Goal: Task Accomplishment & Management: Complete application form

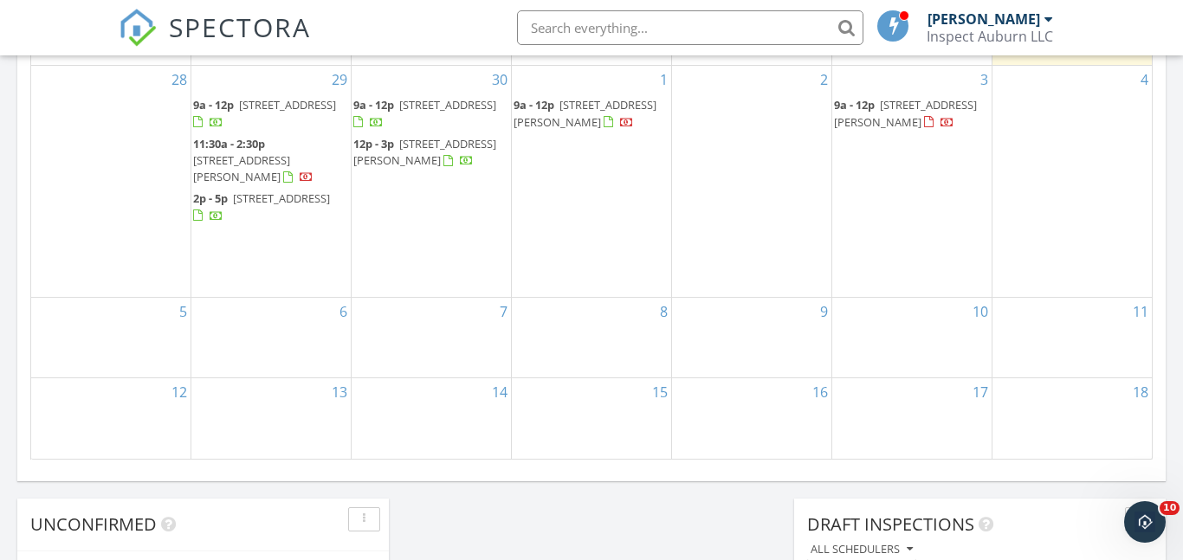
scroll to position [1136, 0]
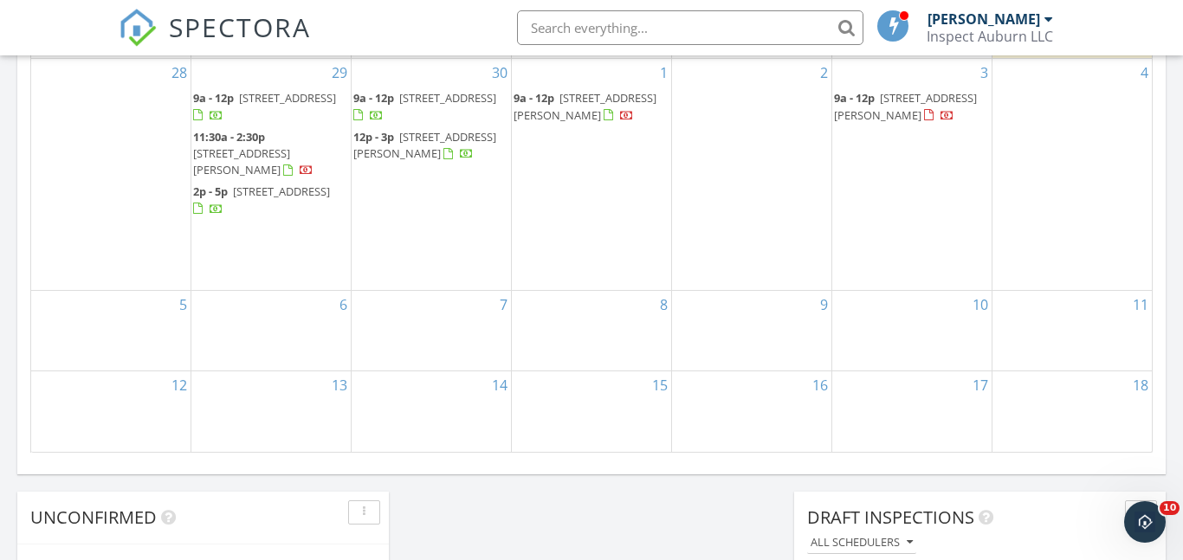
click at [585, 403] on div "15" at bounding box center [591, 411] width 159 height 80
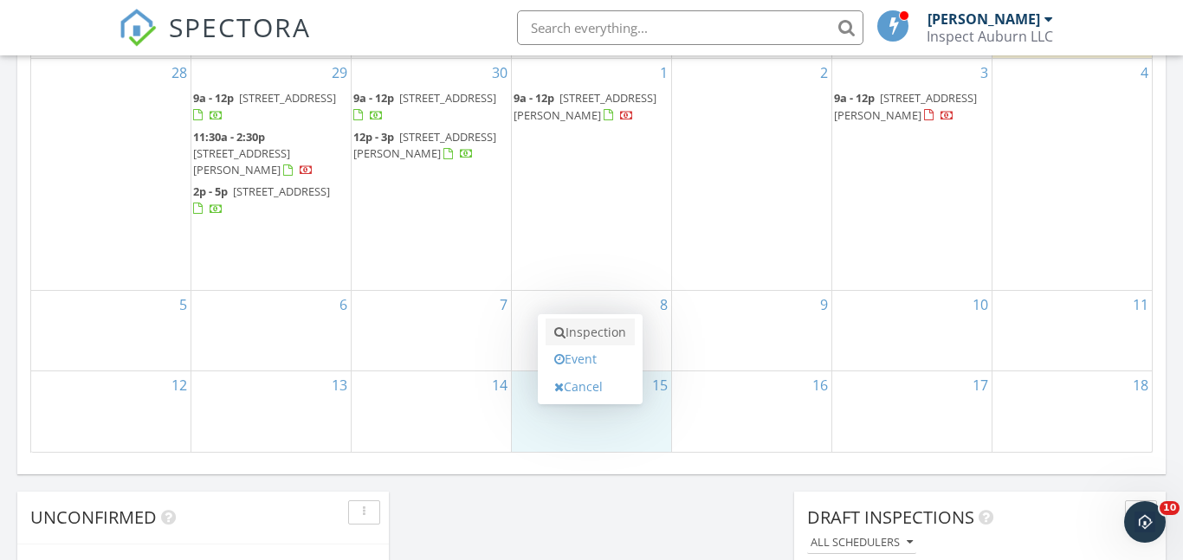
click at [593, 334] on link "Inspection" at bounding box center [590, 333] width 89 height 28
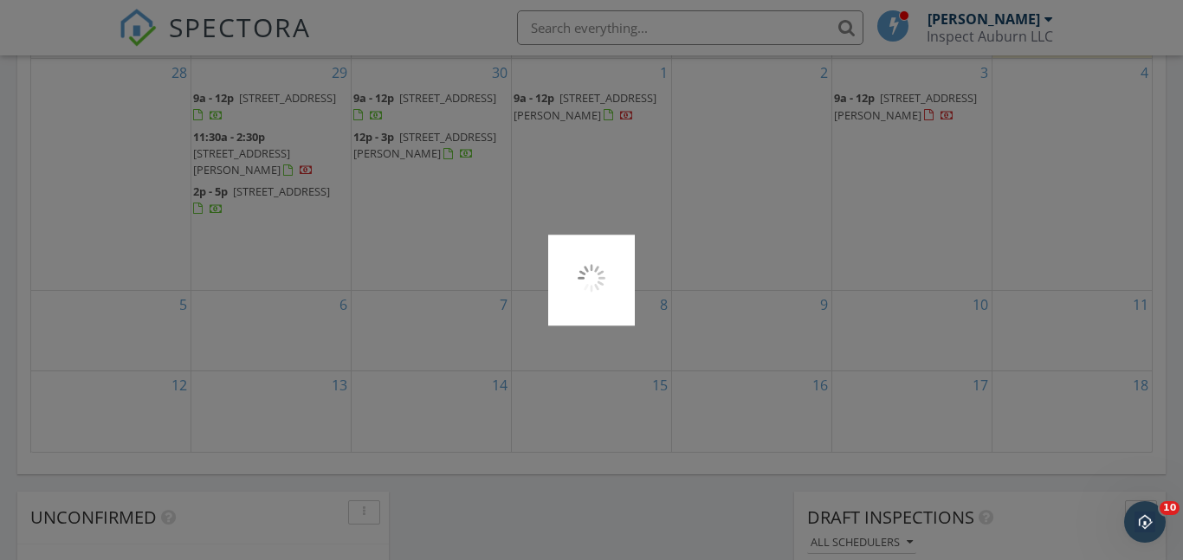
click at [593, 334] on div at bounding box center [591, 280] width 1183 height 560
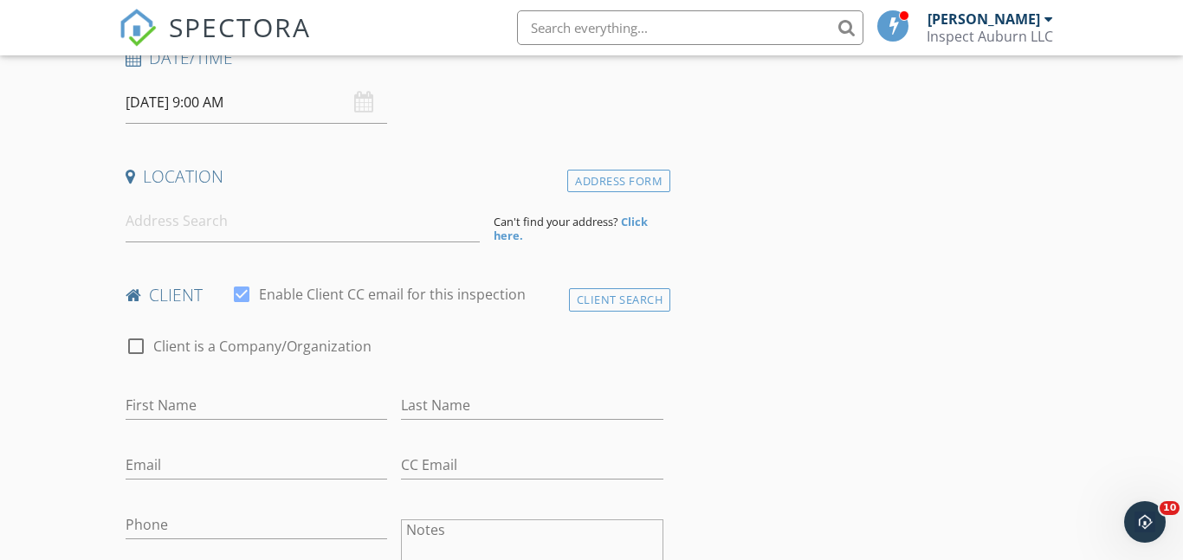
scroll to position [294, 0]
click at [165, 224] on input at bounding box center [303, 218] width 354 height 42
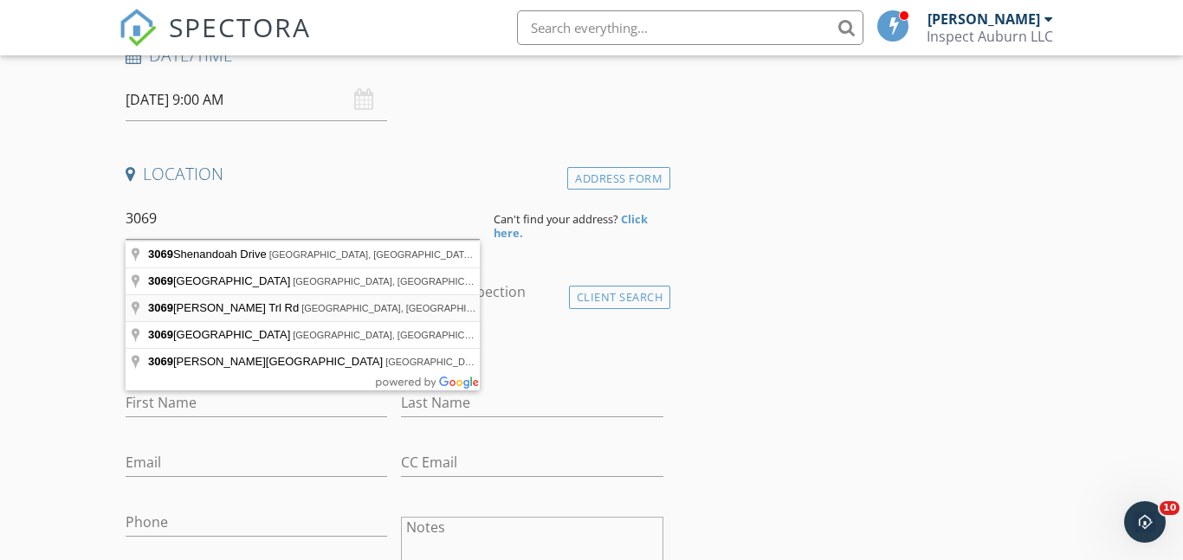
type input "3069 Mimms Trl Rd, Auburn, AL, USA"
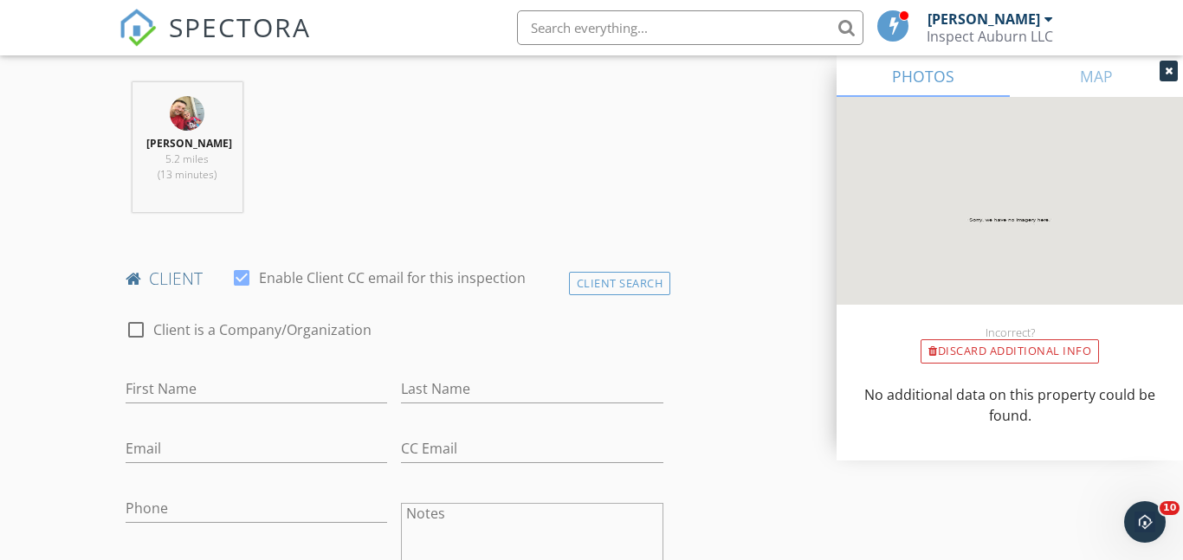
scroll to position [673, 0]
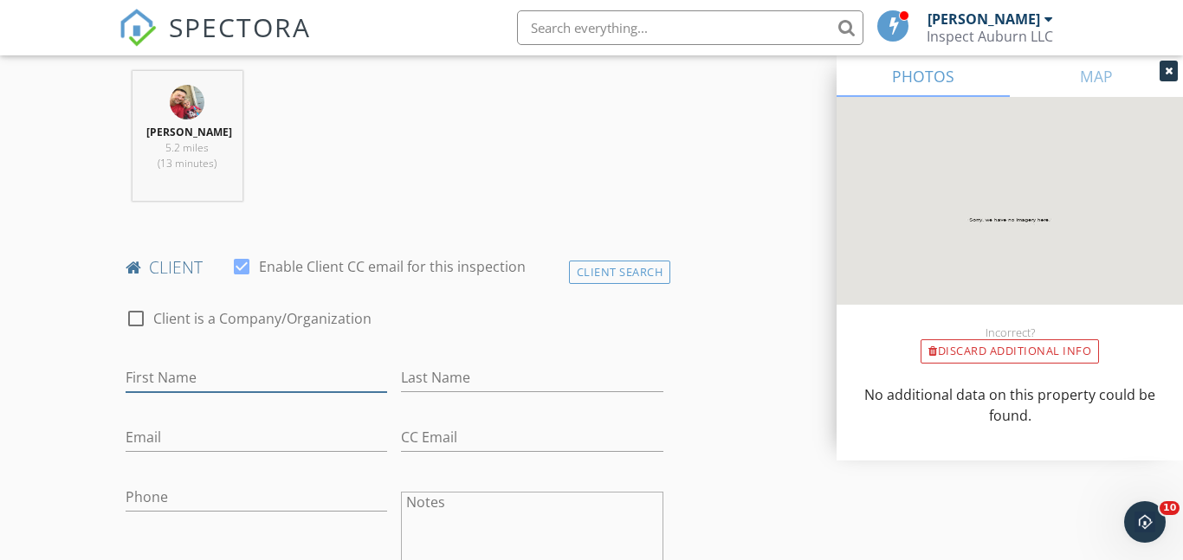
click at [153, 374] on input "First Name" at bounding box center [257, 378] width 262 height 29
type input "Tianying"
click at [440, 374] on input "Last Name" at bounding box center [532, 378] width 262 height 29
type input "Cai"
click at [171, 441] on input "Email" at bounding box center [257, 437] width 262 height 29
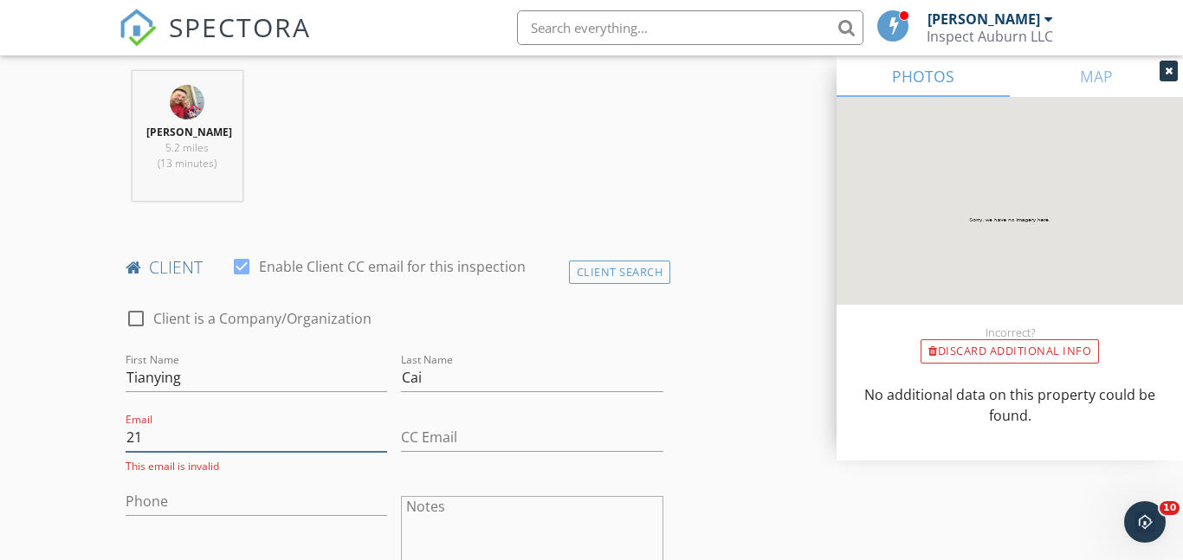
type input "2"
type input "tianyingtsai1995@gmail.com"
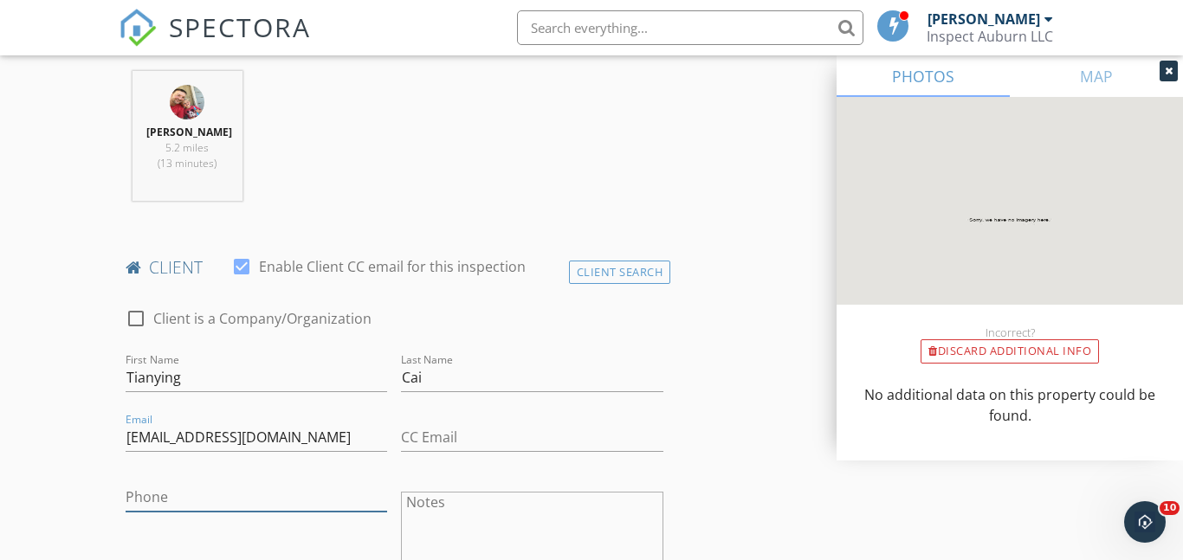
click at [163, 493] on input "Phone" at bounding box center [257, 497] width 262 height 29
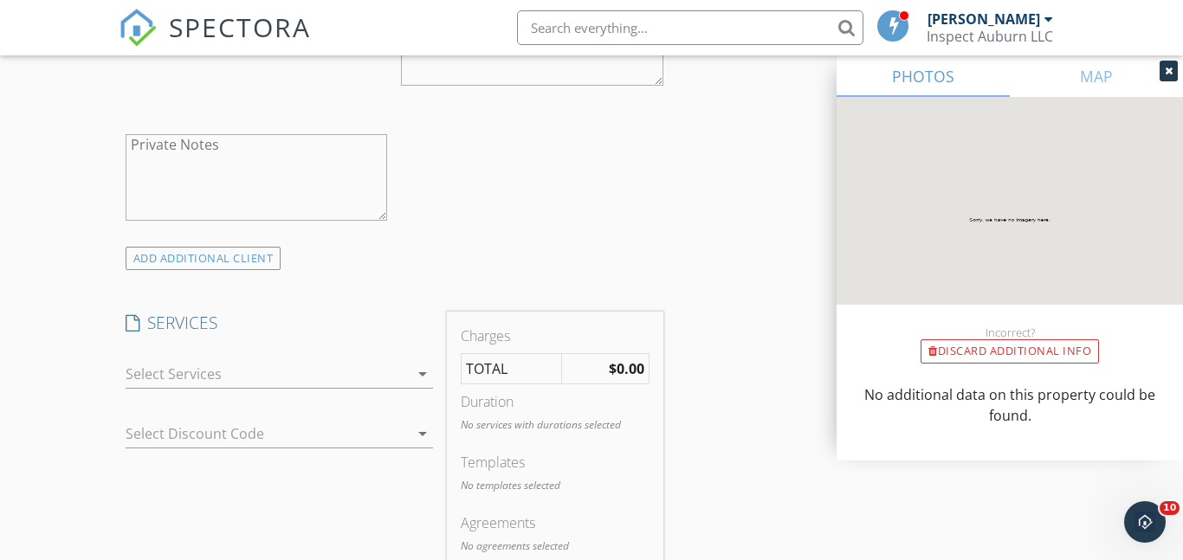
scroll to position [1167, 0]
type input "217-721-2798"
click at [163, 367] on div at bounding box center [268, 372] width 284 height 28
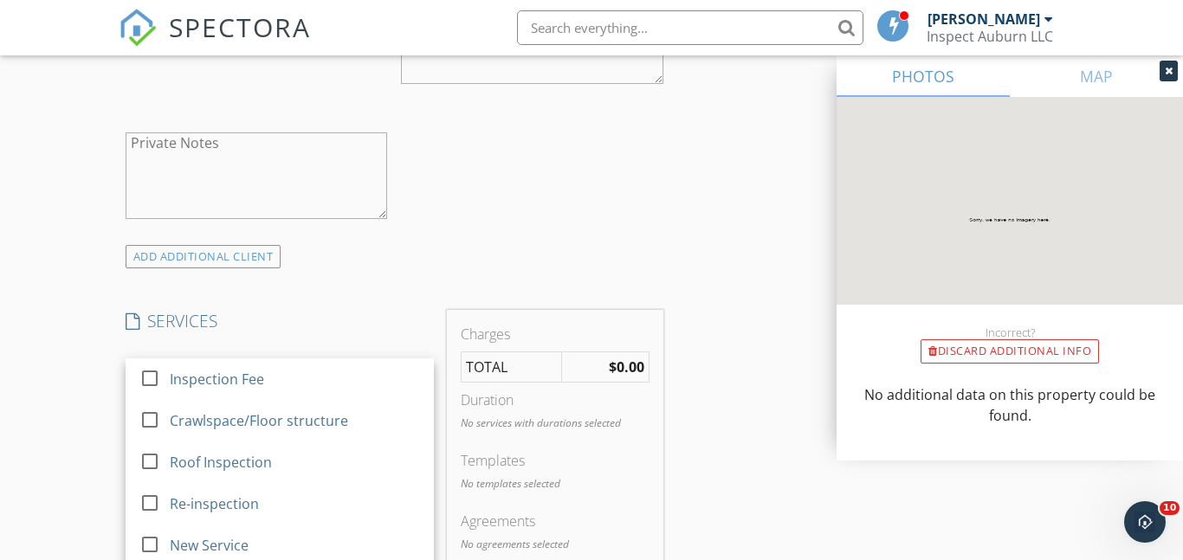
click at [163, 368] on div "check_box_outline_blank" at bounding box center [153, 378] width 28 height 21
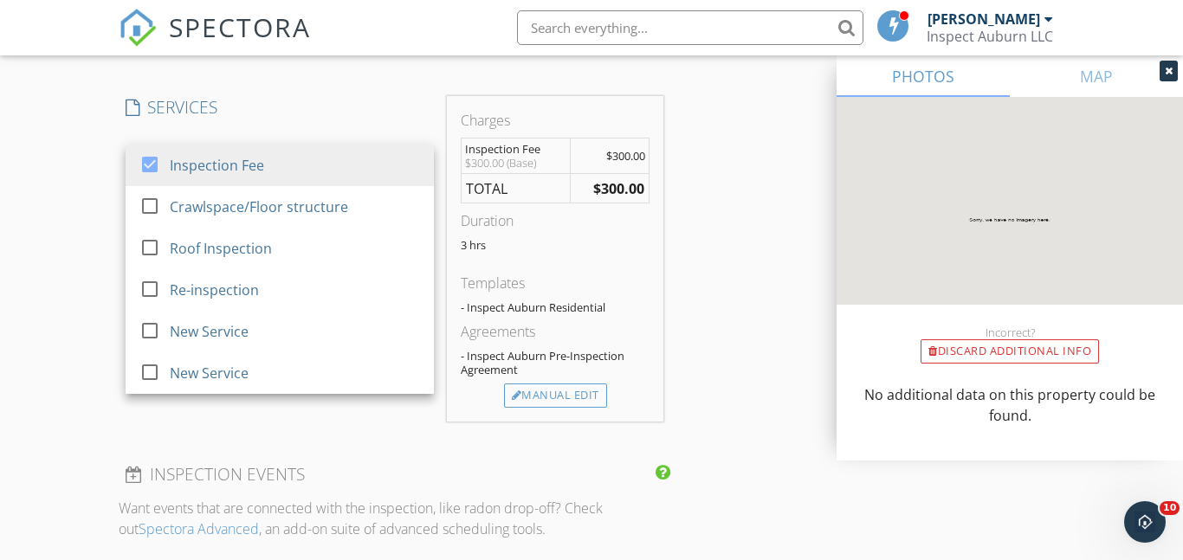
scroll to position [1402, 0]
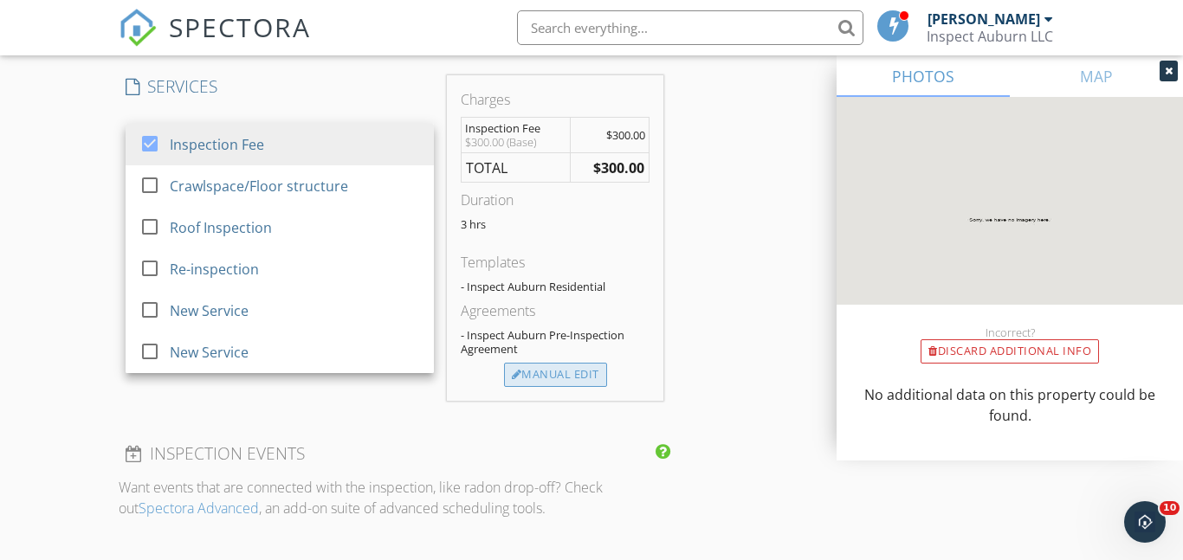
click at [564, 367] on div "Manual Edit" at bounding box center [555, 375] width 103 height 24
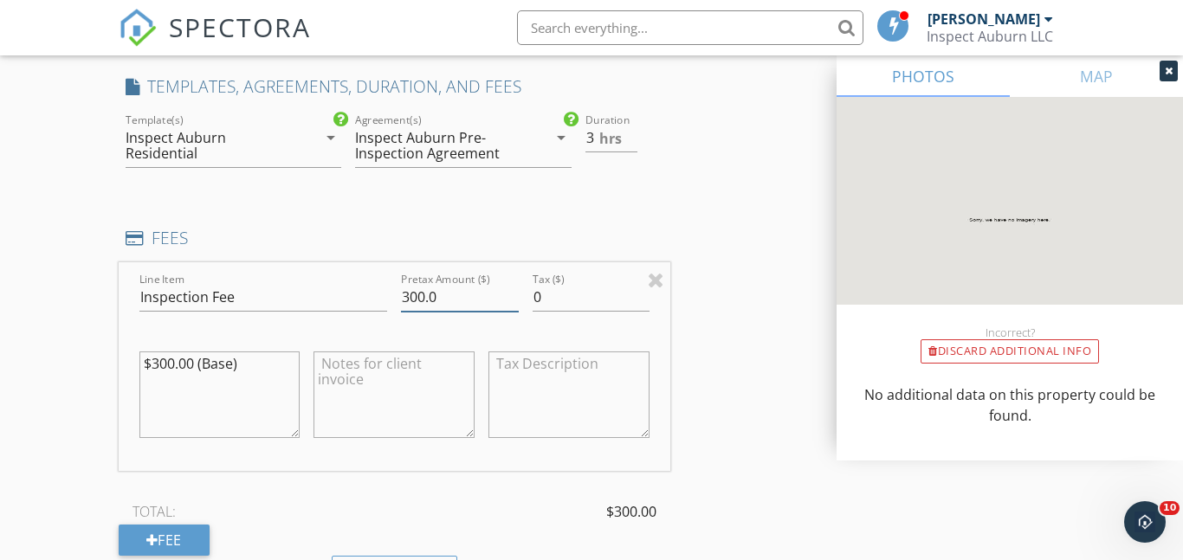
click at [423, 297] on input "300.0" at bounding box center [459, 297] width 117 height 29
type input "375.0"
click at [65, 397] on div "New Inspection Click here to use the New Order Form INSPECTOR(S) check_box Luke…" at bounding box center [591, 321] width 1183 height 3244
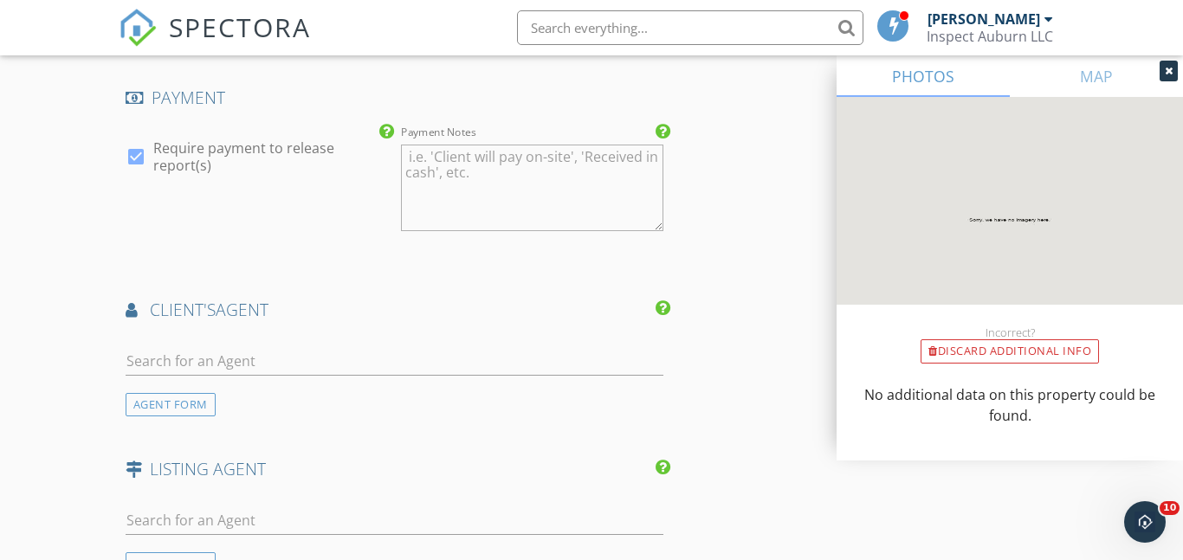
scroll to position [2083, 0]
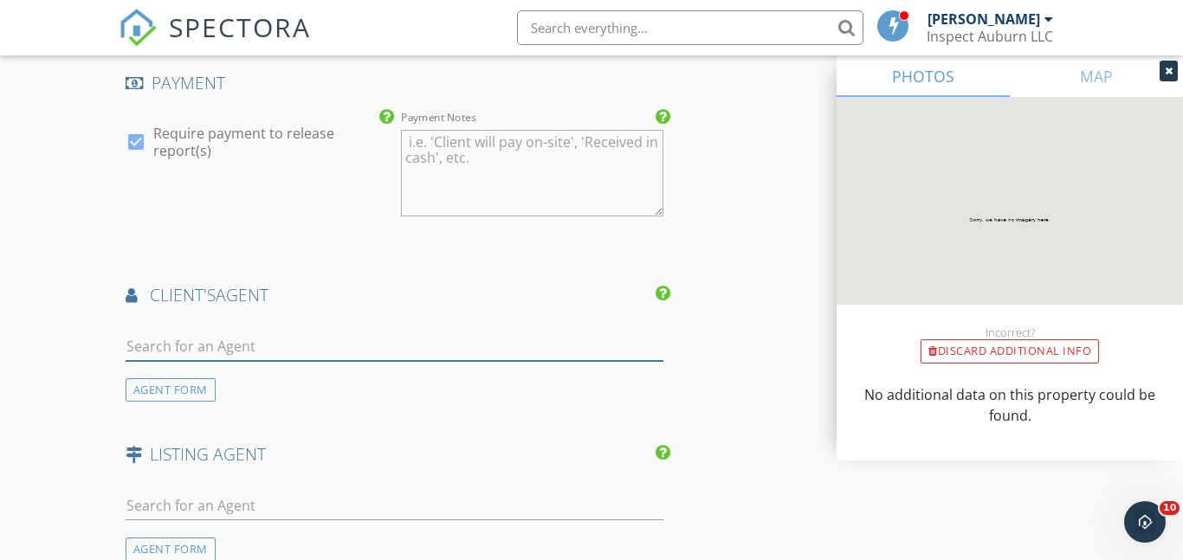
click at [143, 352] on input "text" at bounding box center [395, 347] width 538 height 29
type input "yve"
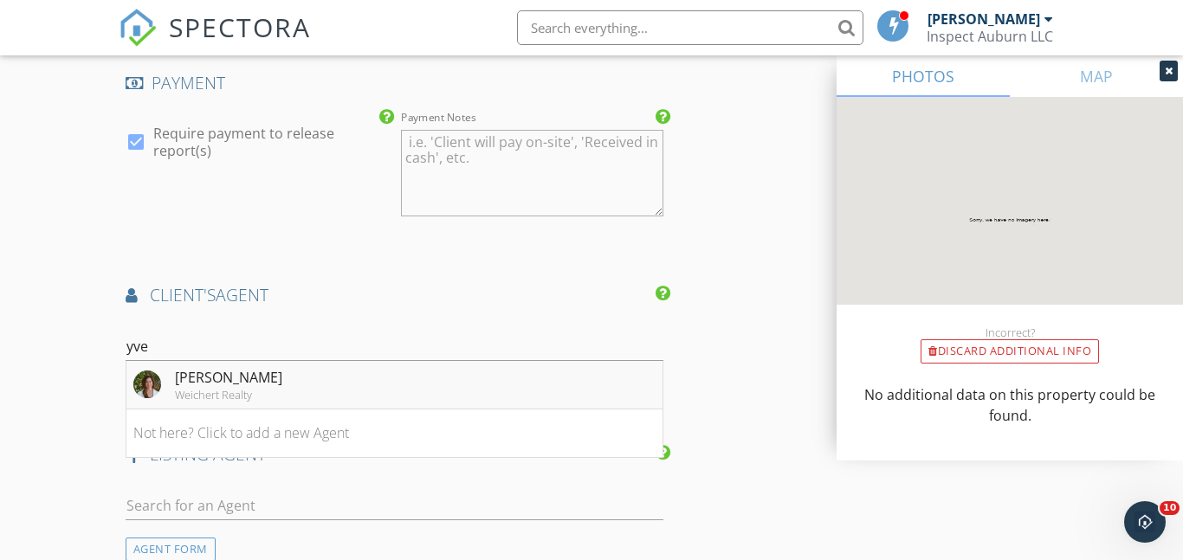
click at [175, 397] on div "Weichert Realty" at bounding box center [228, 395] width 107 height 14
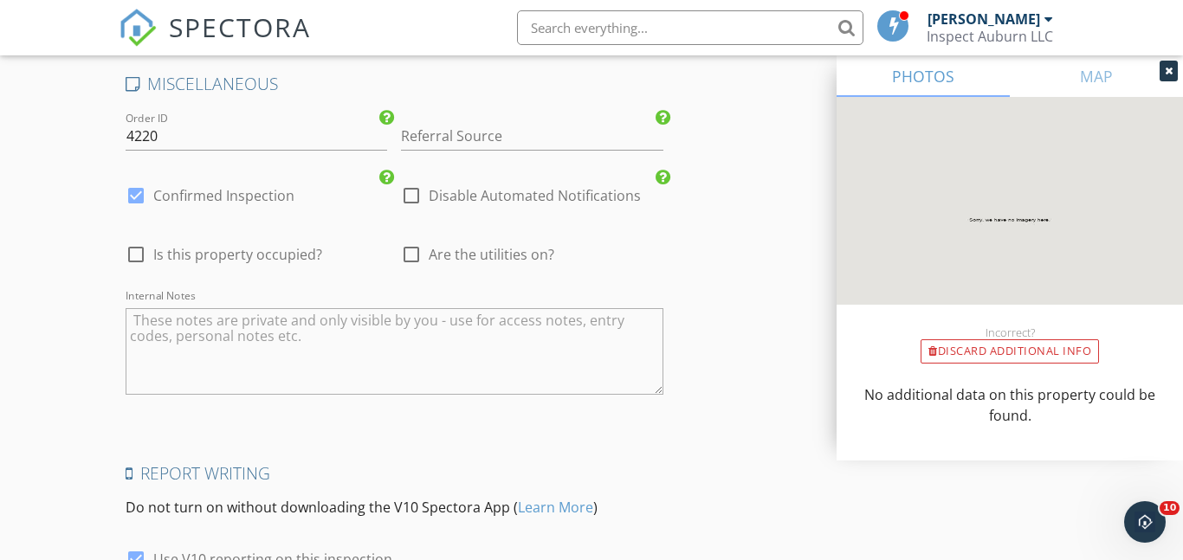
scroll to position [3180, 0]
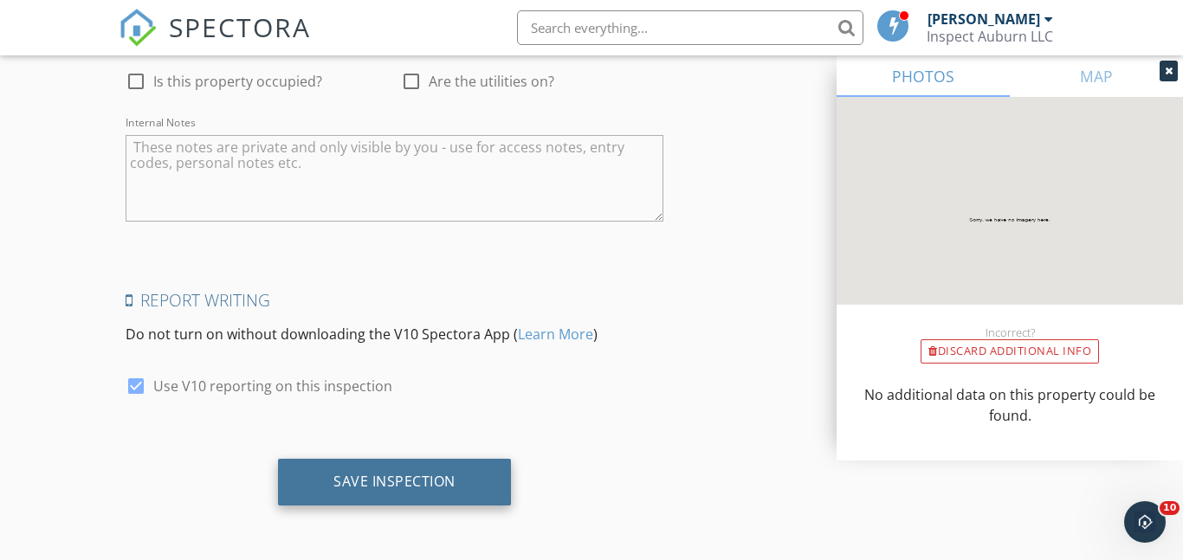
click at [436, 478] on div "Save Inspection" at bounding box center [394, 481] width 122 height 17
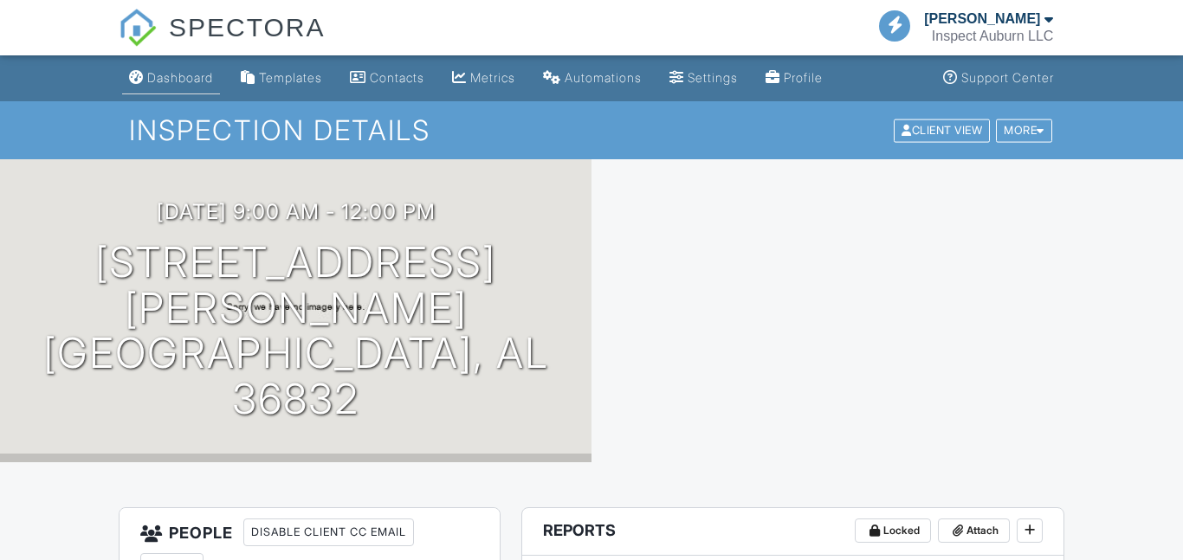
click at [179, 81] on div "Dashboard" at bounding box center [180, 77] width 66 height 15
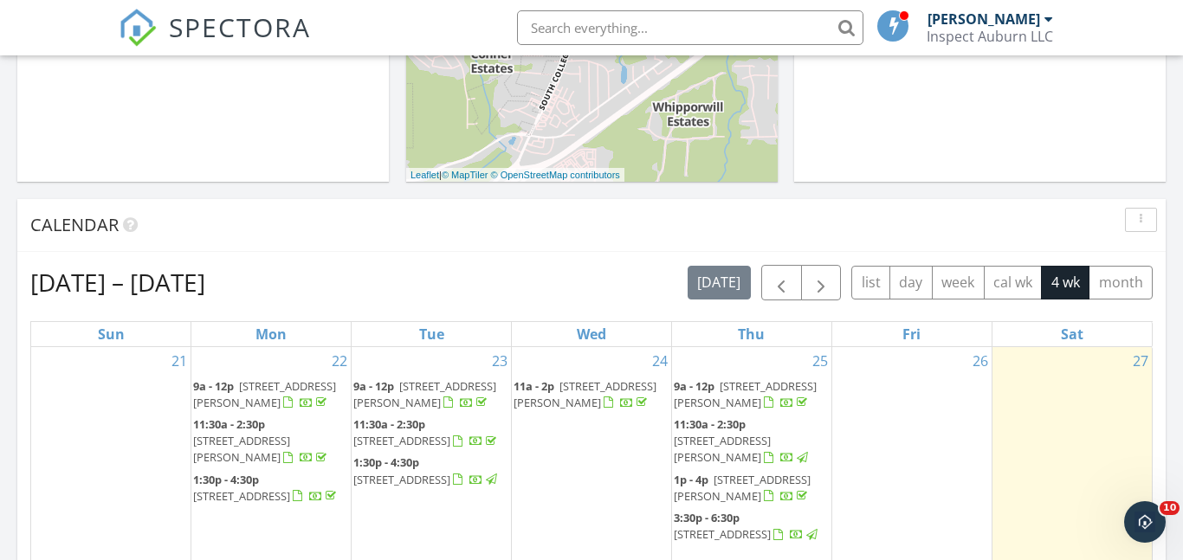
scroll to position [560, 0]
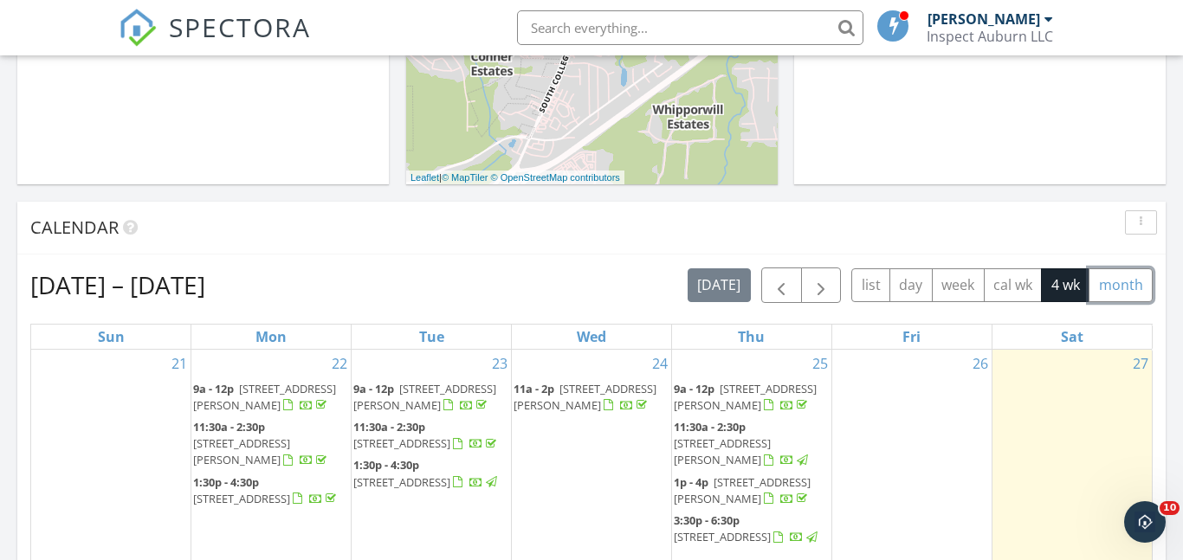
click at [1111, 294] on button "month" at bounding box center [1120, 285] width 64 height 34
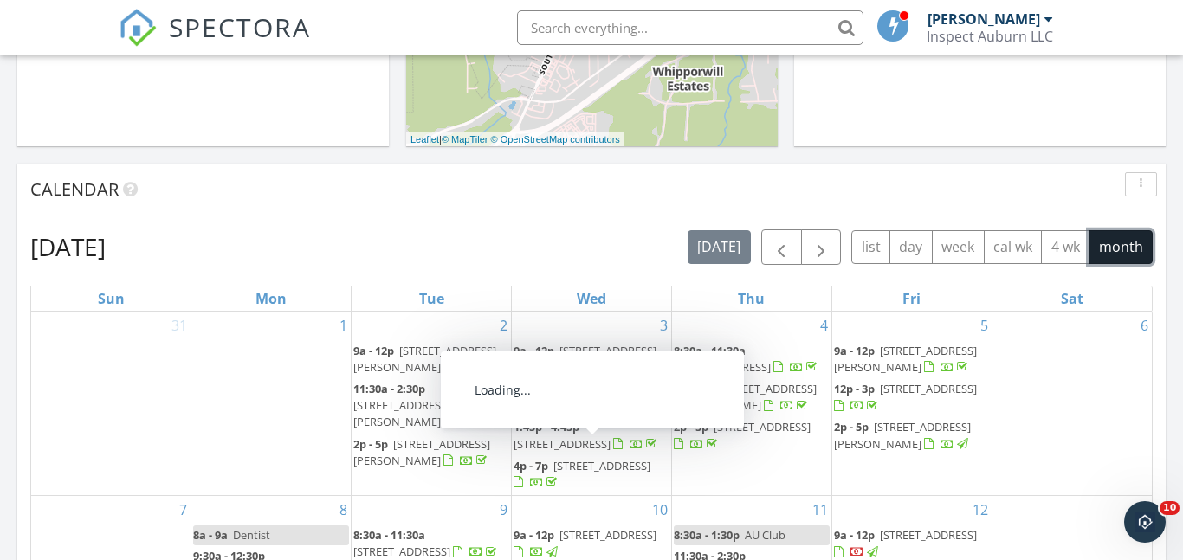
scroll to position [597, 0]
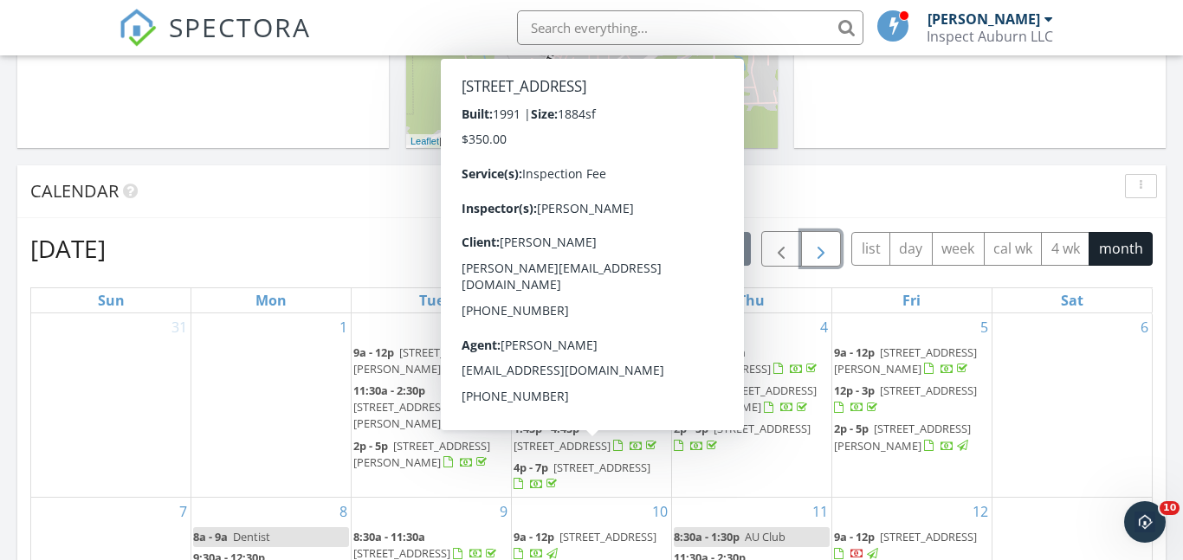
click at [827, 242] on span "button" at bounding box center [821, 249] width 21 height 21
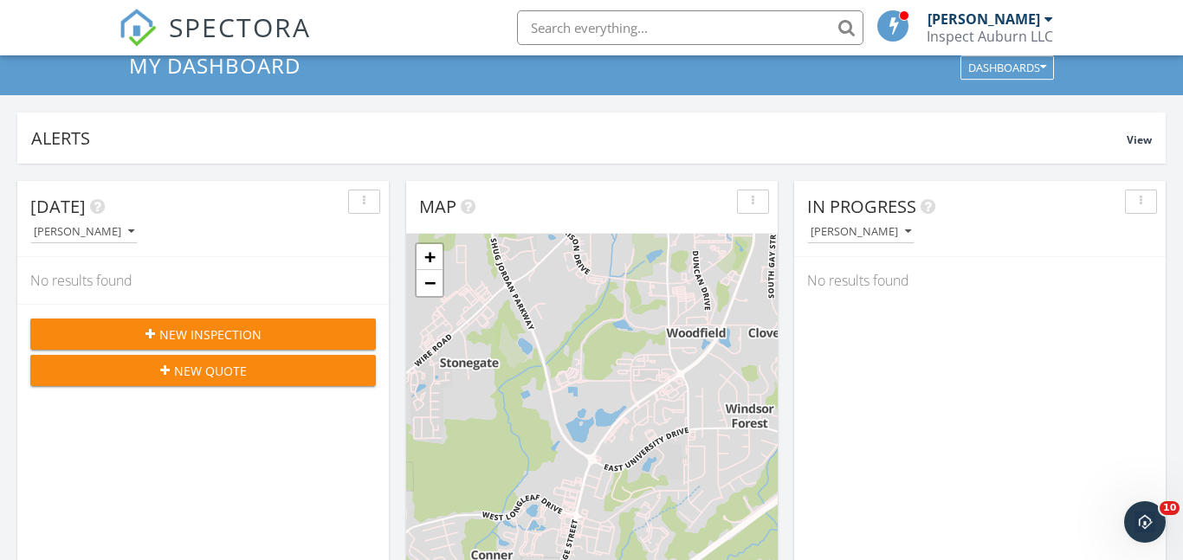
scroll to position [0, 0]
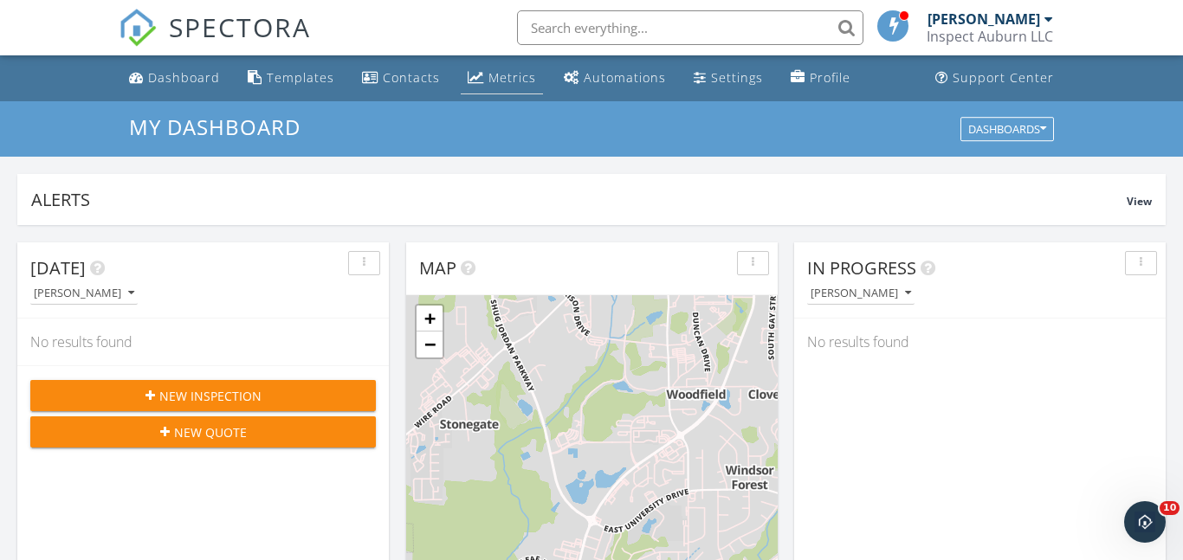
click at [495, 73] on div "Metrics" at bounding box center [512, 77] width 48 height 16
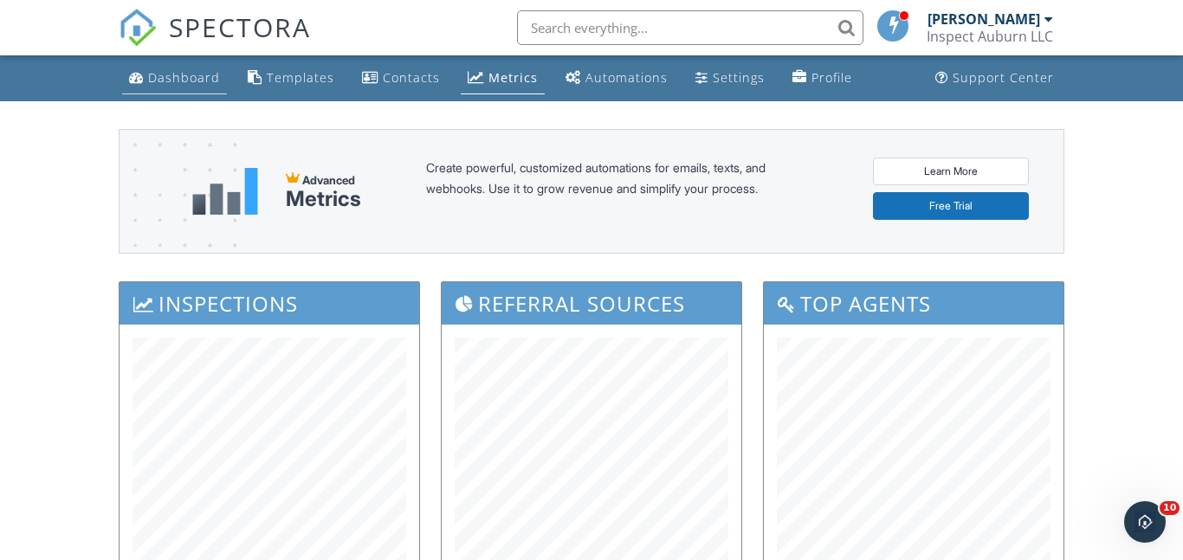
click at [180, 74] on div "Dashboard" at bounding box center [184, 77] width 72 height 16
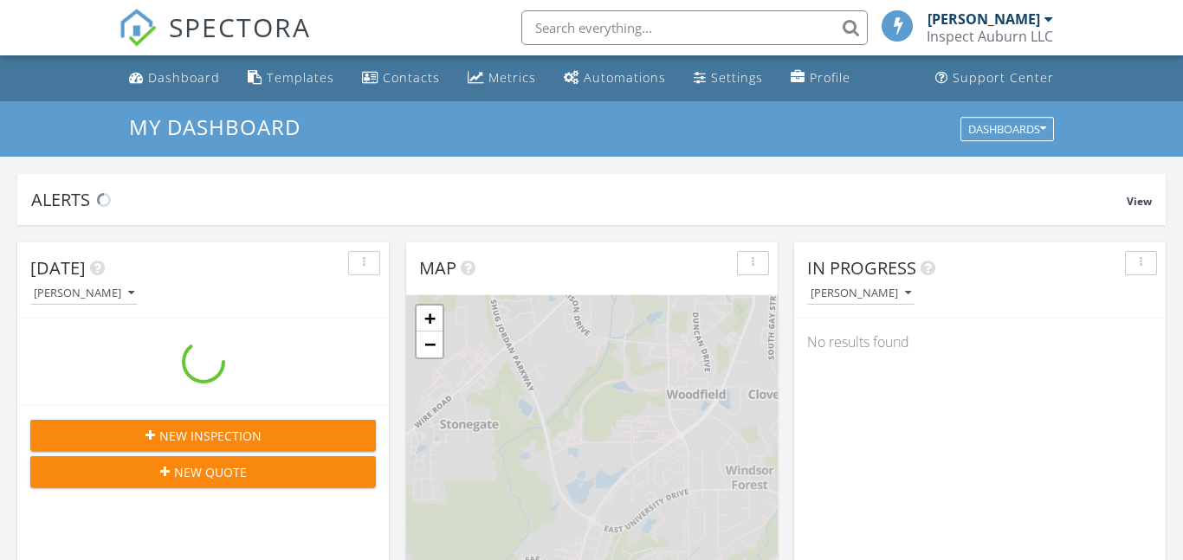
scroll to position [1577, 1184]
